Goal: Task Accomplishment & Management: Manage account settings

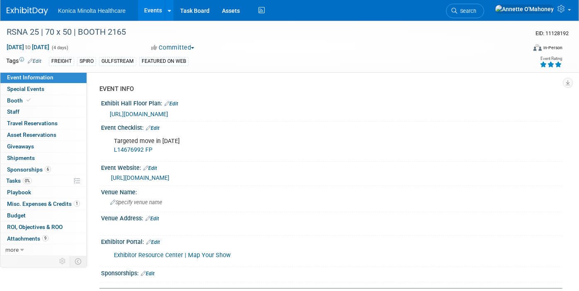
click at [168, 115] on span "[URL][DOMAIN_NAME]" at bounding box center [139, 114] width 58 height 7
click at [176, 102] on link "Edit" at bounding box center [171, 104] width 14 height 6
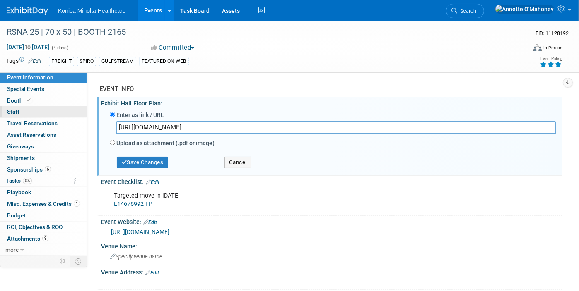
drag, startPoint x: 532, startPoint y: 127, endPoint x: 75, endPoint y: 114, distance: 457.0
type input "[URL][DOMAIN_NAME]"
click at [146, 161] on button "Save Changes" at bounding box center [142, 163] width 51 height 12
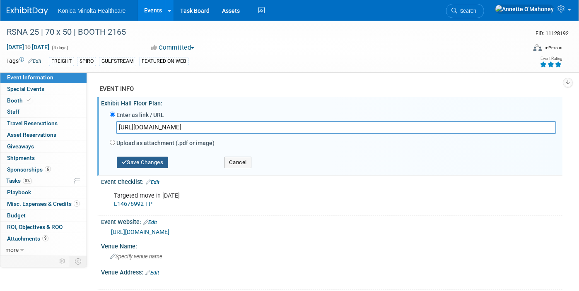
scroll to position [0, 0]
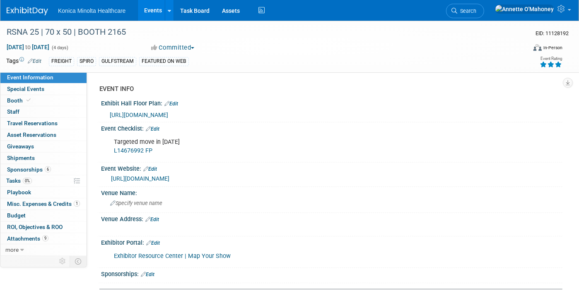
click at [375, 119] on div "[URL][DOMAIN_NAME]" at bounding box center [333, 114] width 446 height 9
drag, startPoint x: 360, startPoint y: 121, endPoint x: 186, endPoint y: 97, distance: 175.9
drag, startPoint x: 186, startPoint y: 97, endPoint x: 173, endPoint y: 106, distance: 16.1
click at [173, 106] on link "Edit" at bounding box center [171, 104] width 14 height 6
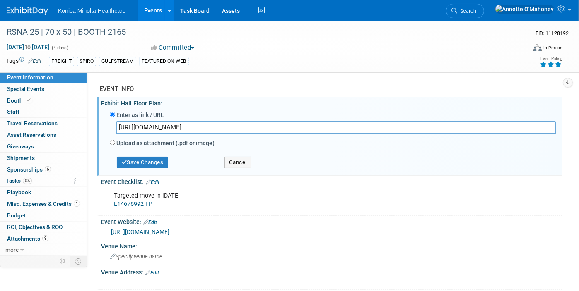
scroll to position [0, 309]
drag, startPoint x: 116, startPoint y: 128, endPoint x: 612, endPoint y: 131, distance: 495.8
click at [578, 131] on html "Konica Minolta Healthcare Events Add Event Bulk Upload Events Shareable Event B…" at bounding box center [289, 145] width 579 height 291
type input "[URL][DOMAIN_NAME]"
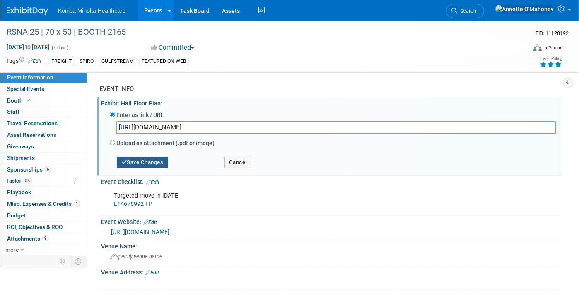
click at [131, 163] on button "Save Changes" at bounding box center [142, 163] width 51 height 12
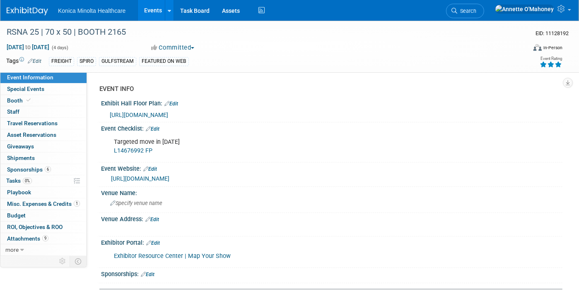
click at [168, 118] on span "[URL][DOMAIN_NAME]" at bounding box center [139, 115] width 58 height 7
